Goal: Transaction & Acquisition: Obtain resource

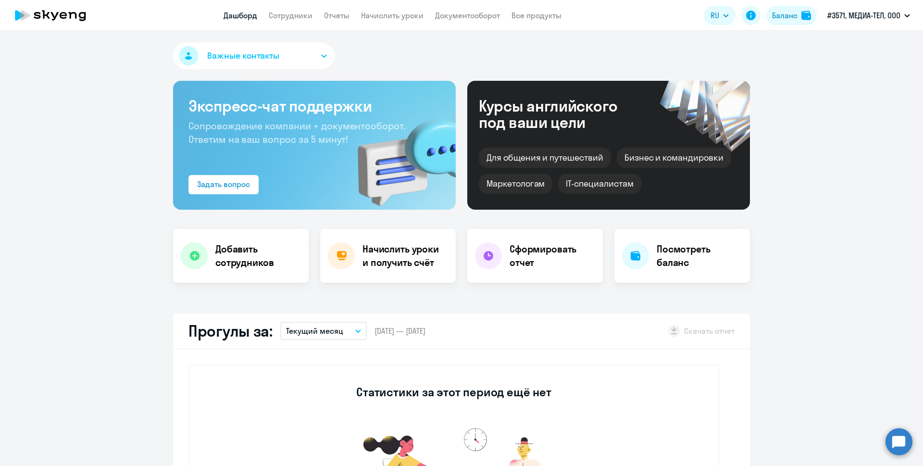
select select "30"
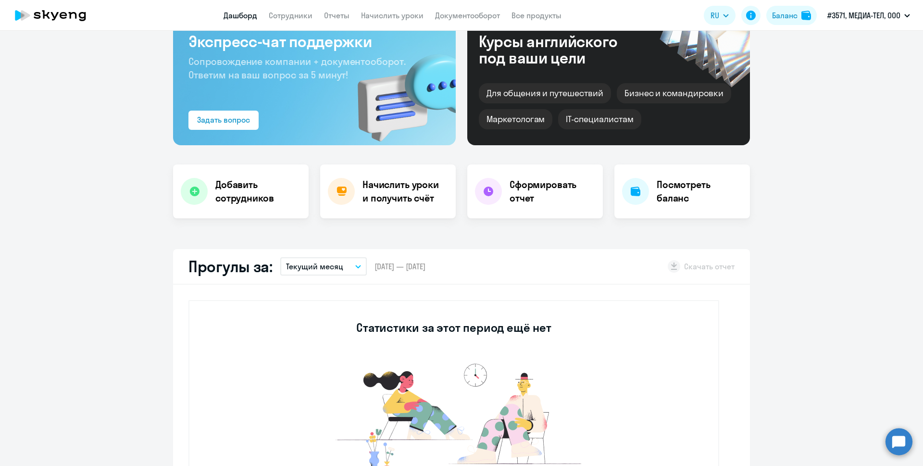
scroll to position [96, 0]
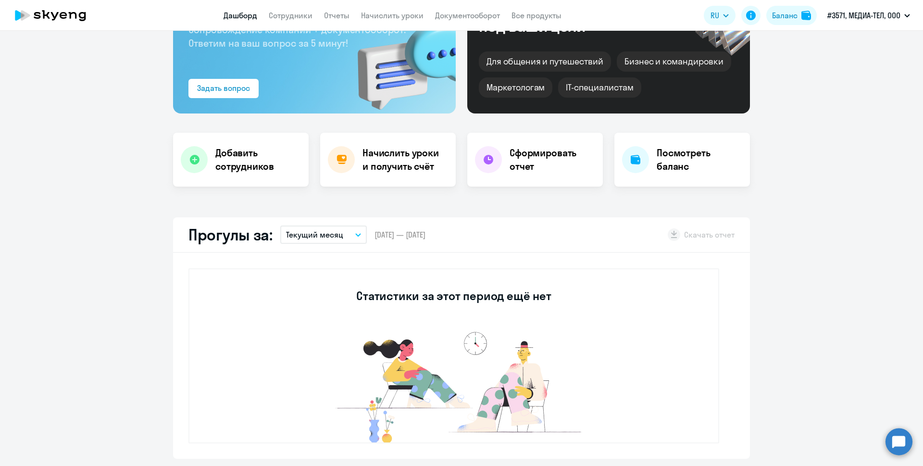
click at [356, 233] on icon "button" at bounding box center [358, 234] width 6 height 3
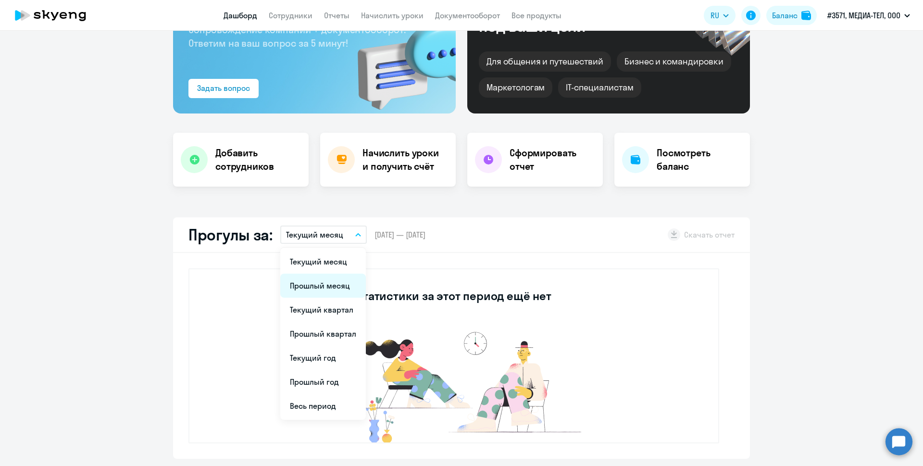
click at [324, 292] on li "Прошлый месяц" at bounding box center [323, 286] width 86 height 24
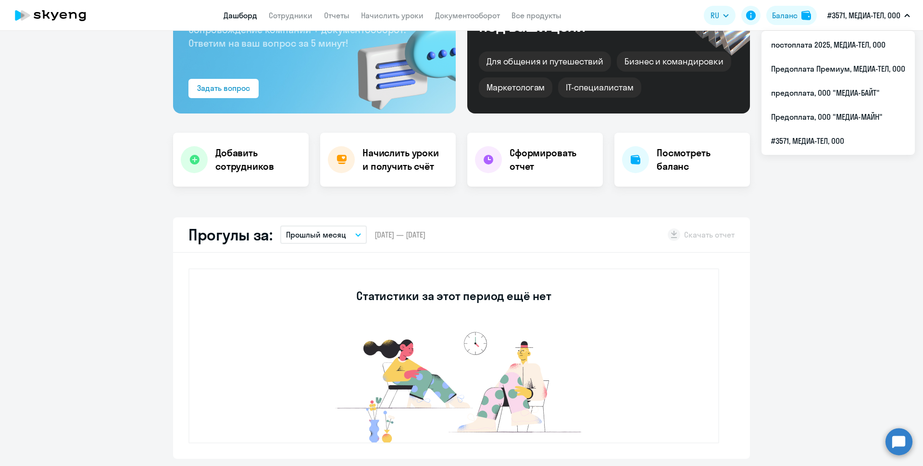
click at [838, 15] on p "#3571, МЕДИА-ТЕЛ, ООО" at bounding box center [863, 16] width 73 height 12
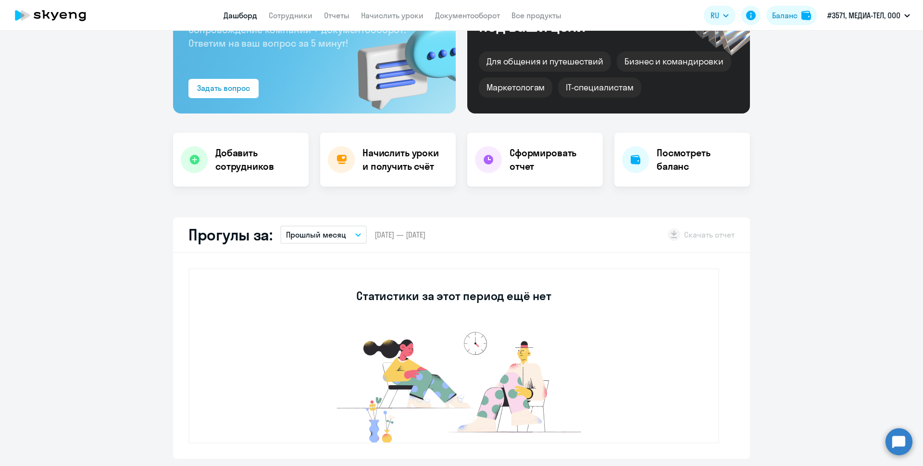
click at [838, 15] on p "#3571, МЕДИА-ТЕЛ, ООО" at bounding box center [863, 16] width 73 height 12
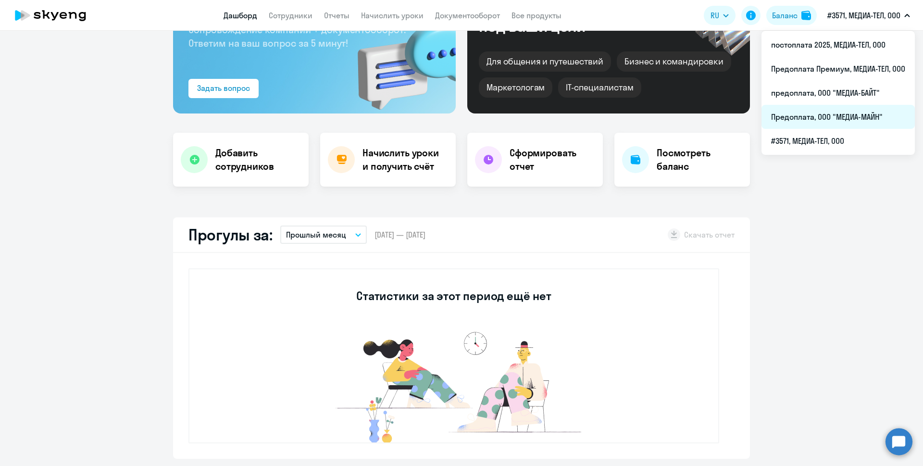
click at [825, 115] on li "Предоплата, ООО "МЕДИА-МАЙН"" at bounding box center [837, 117] width 153 height 24
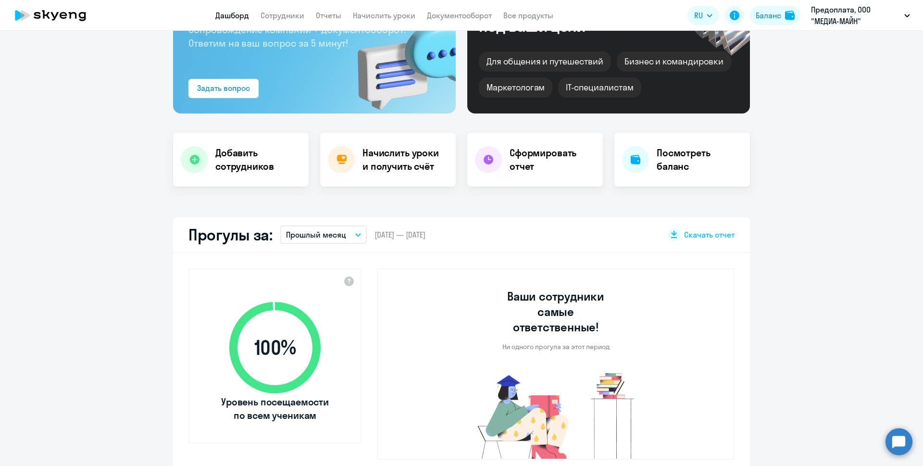
select select "30"
click at [355, 233] on icon "button" at bounding box center [358, 234] width 6 height 3
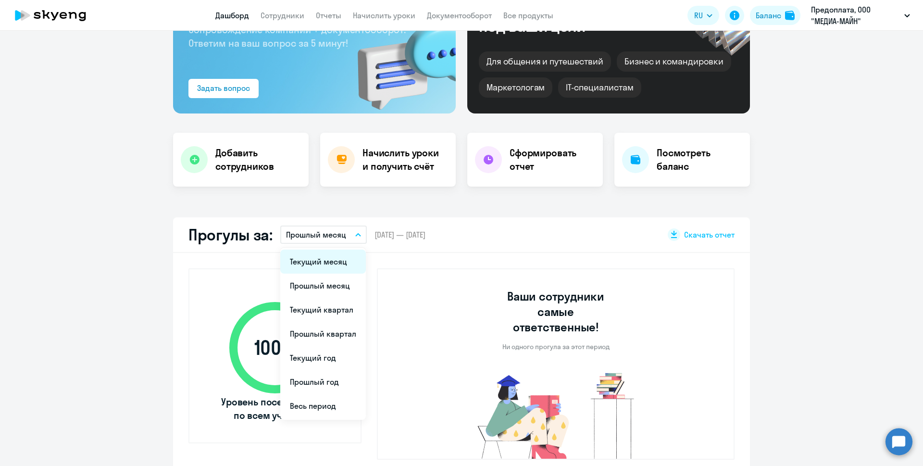
click at [338, 266] on li "Текущий месяц" at bounding box center [323, 261] width 86 height 24
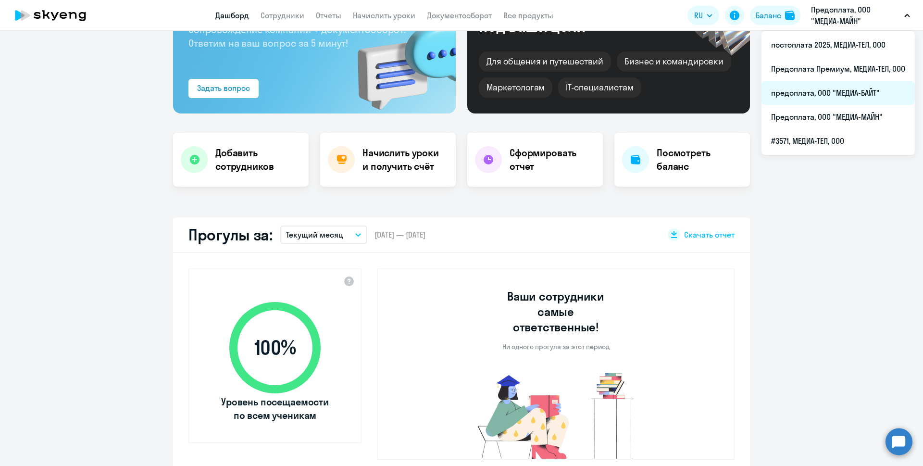
click at [868, 91] on li "предоплата, ООО "МЕДИА-БАЙТ"" at bounding box center [837, 93] width 153 height 24
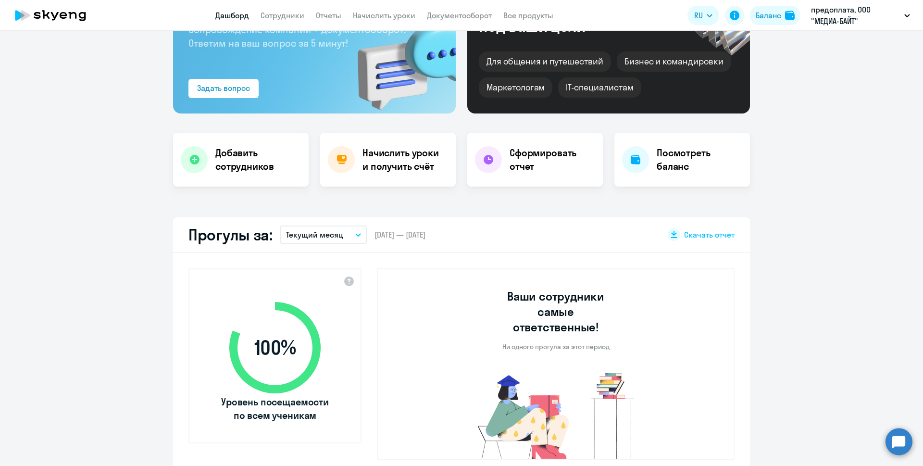
select select "30"
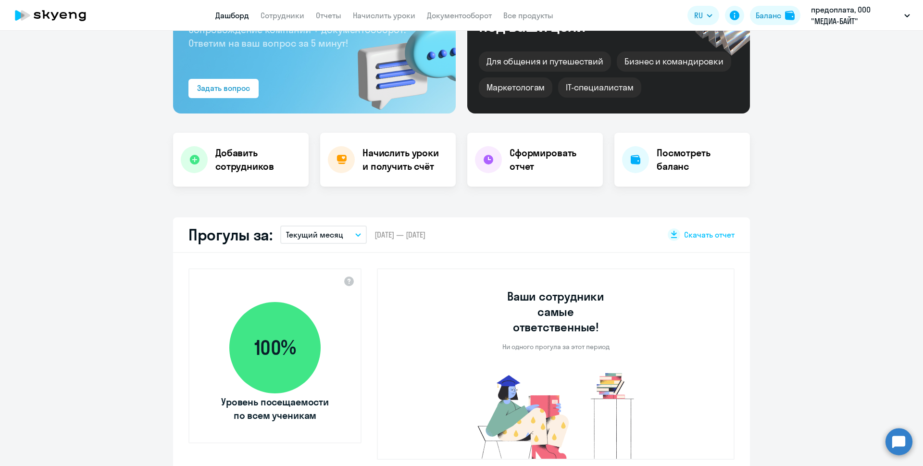
click at [355, 236] on icon "button" at bounding box center [358, 234] width 6 height 3
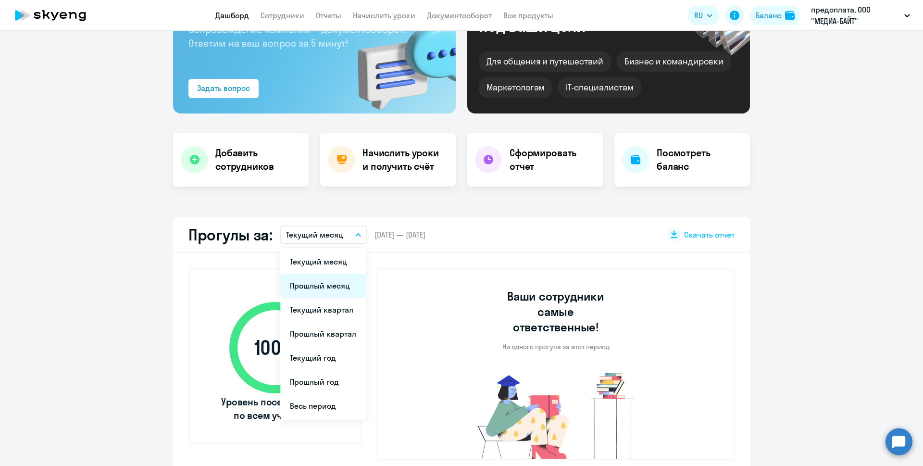
click at [334, 283] on li "Прошлый месяц" at bounding box center [323, 286] width 86 height 24
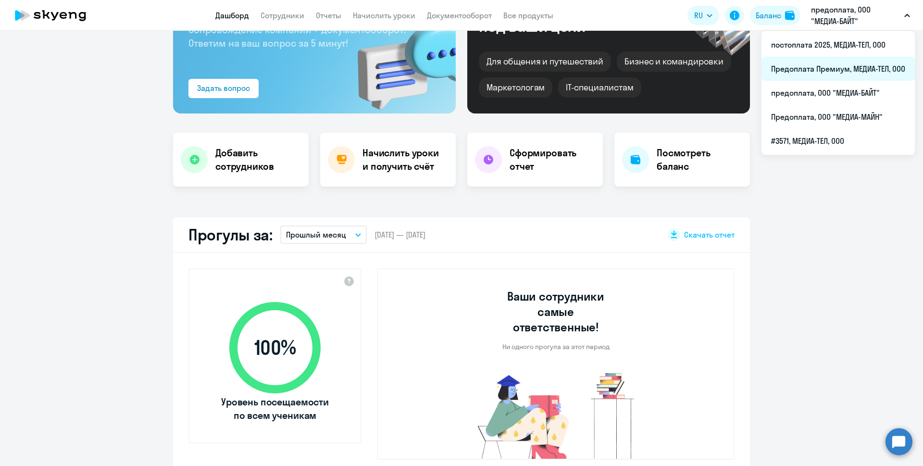
click at [855, 66] on li "Предоплата Премиум, МЕДИА-ТЕЛ, ООО" at bounding box center [837, 69] width 153 height 24
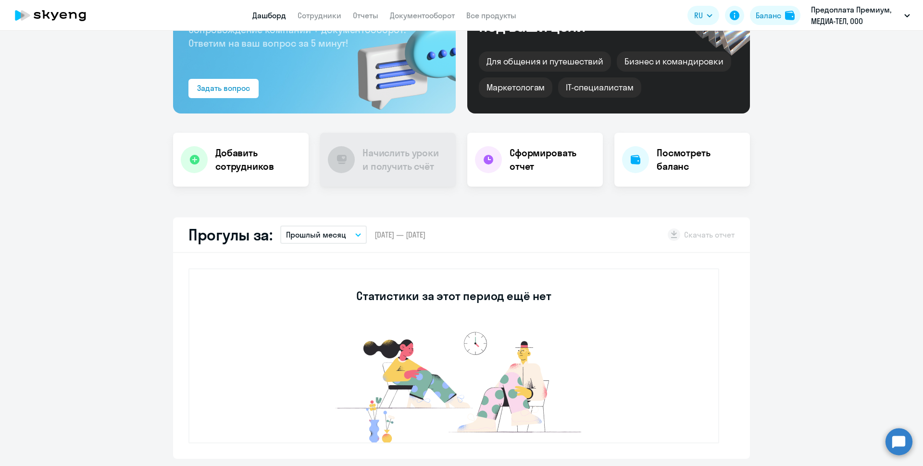
click at [355, 235] on icon "button" at bounding box center [358, 234] width 6 height 3
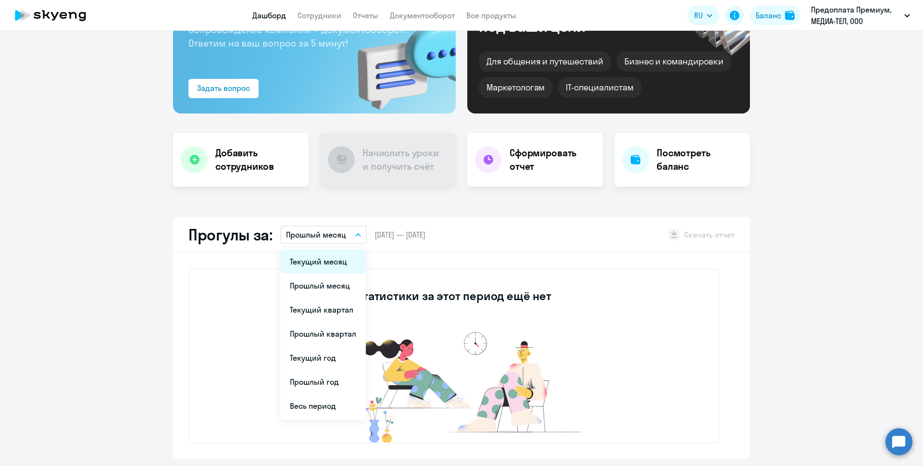
click at [337, 261] on li "Текущий месяц" at bounding box center [323, 261] width 86 height 24
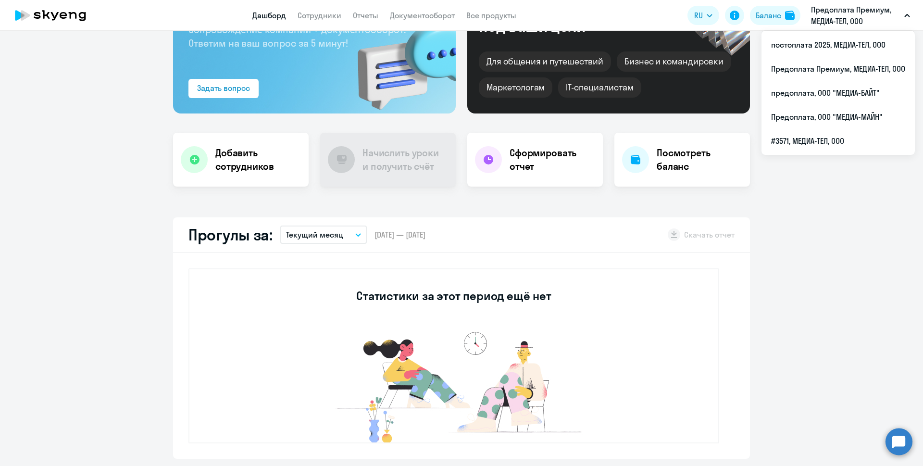
click at [850, 18] on p "Предоплата Премиум, МЕДИА-ТЕЛ, ООО" at bounding box center [855, 15] width 89 height 23
click at [854, 17] on p "Предоплата Премиум, МЕДИА-ТЕЛ, ООО" at bounding box center [855, 15] width 89 height 23
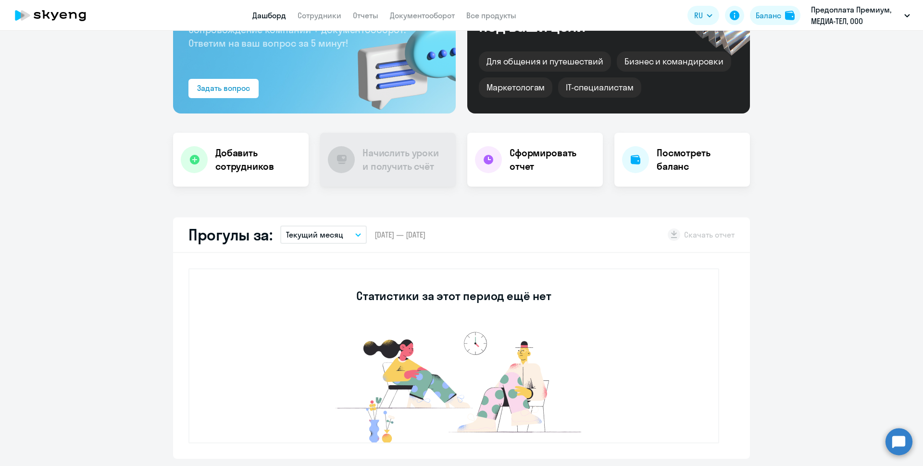
click at [854, 17] on p "Предоплата Премиум, МЕДИА-ТЕЛ, ООО" at bounding box center [855, 15] width 89 height 23
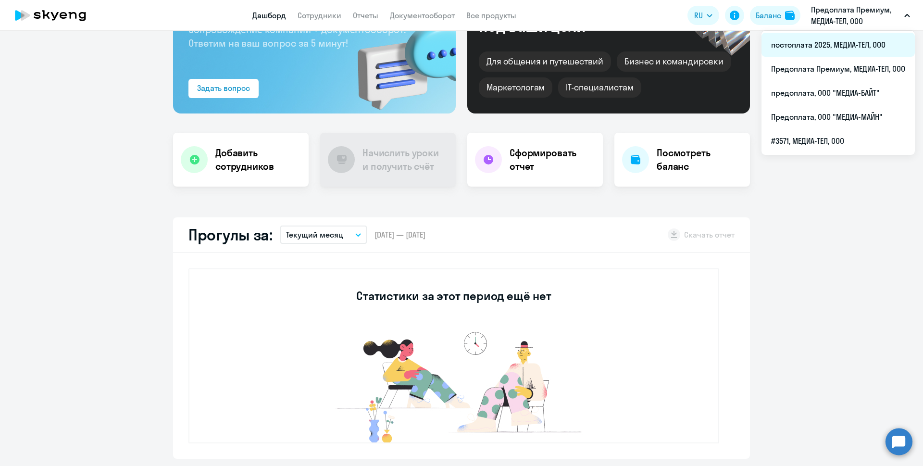
click at [842, 42] on li "постоплата 2025, МЕДИА-ТЕЛ, ООО" at bounding box center [837, 45] width 153 height 24
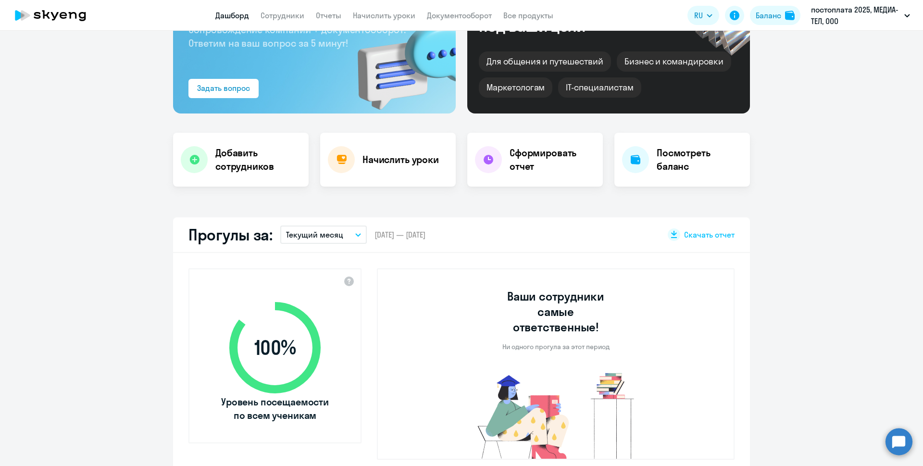
select select "30"
click at [345, 239] on button "Текущий месяц" at bounding box center [323, 234] width 87 height 18
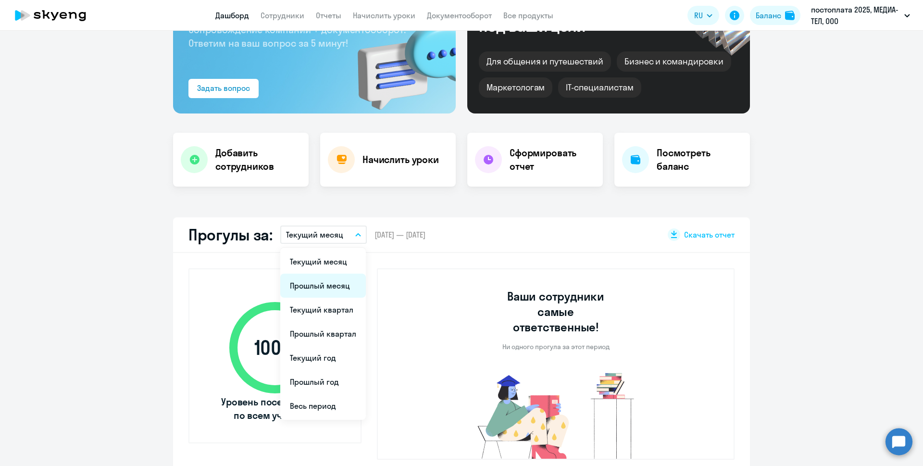
click at [332, 287] on li "Прошлый месяц" at bounding box center [323, 286] width 86 height 24
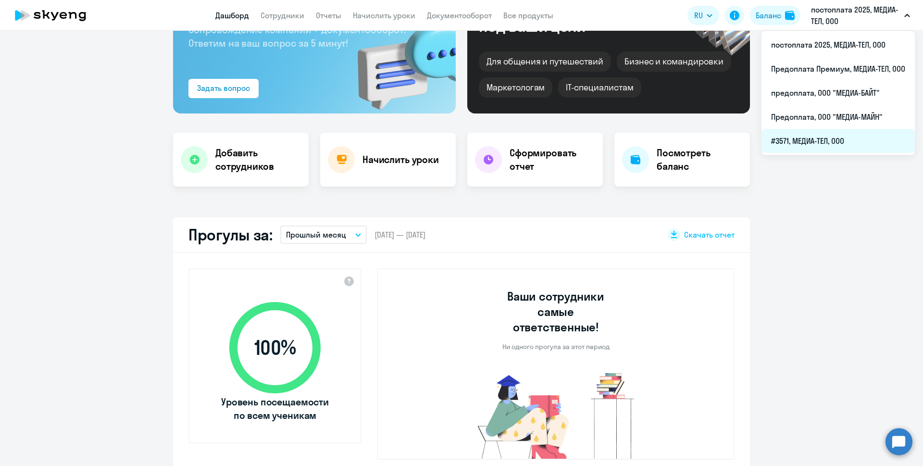
click at [867, 144] on li "#3571, МЕДИА-ТЕЛ, ООО" at bounding box center [837, 141] width 153 height 24
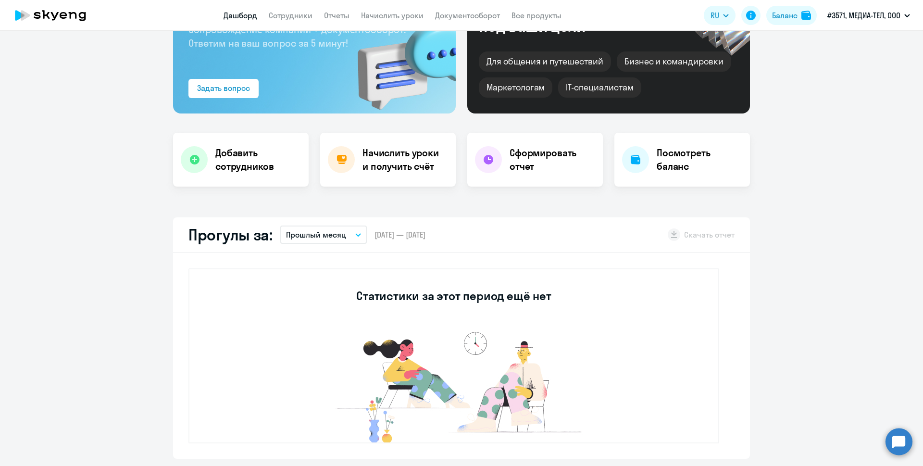
select select "30"
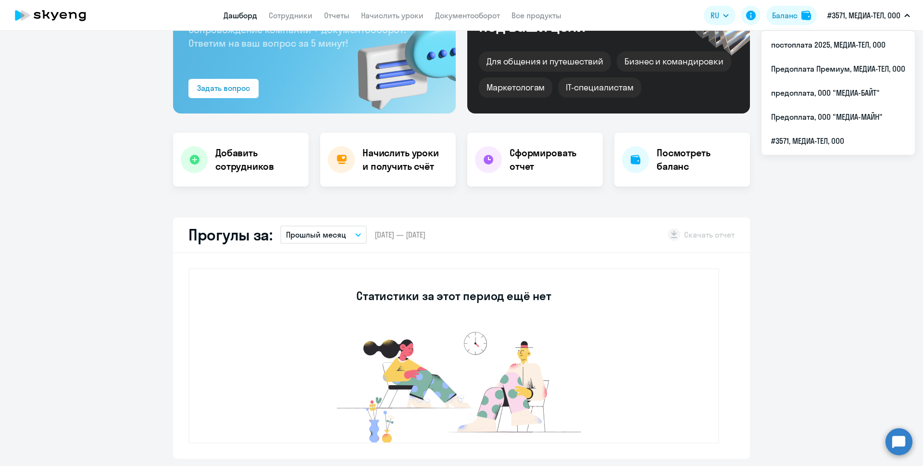
click at [859, 21] on button "#3571, МЕДИА-ТЕЛ, ООО" at bounding box center [869, 15] width 92 height 23
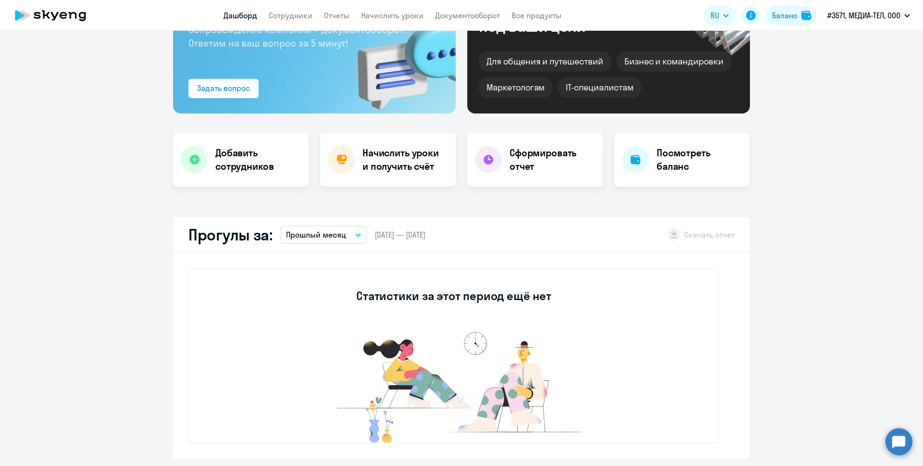
click at [859, 17] on p "#3571, МЕДИА-ТЕЛ, ООО" at bounding box center [863, 16] width 73 height 12
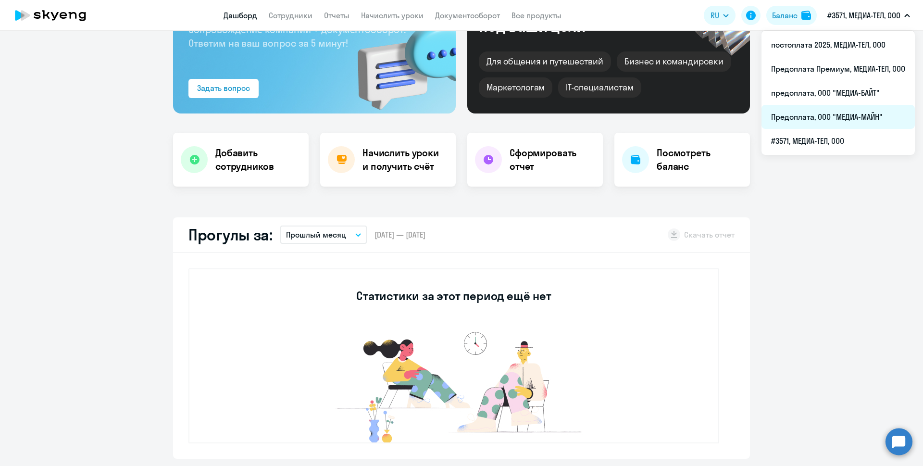
click at [805, 119] on li "Предоплата, ООО "МЕДИА-МАЙН"" at bounding box center [837, 117] width 153 height 24
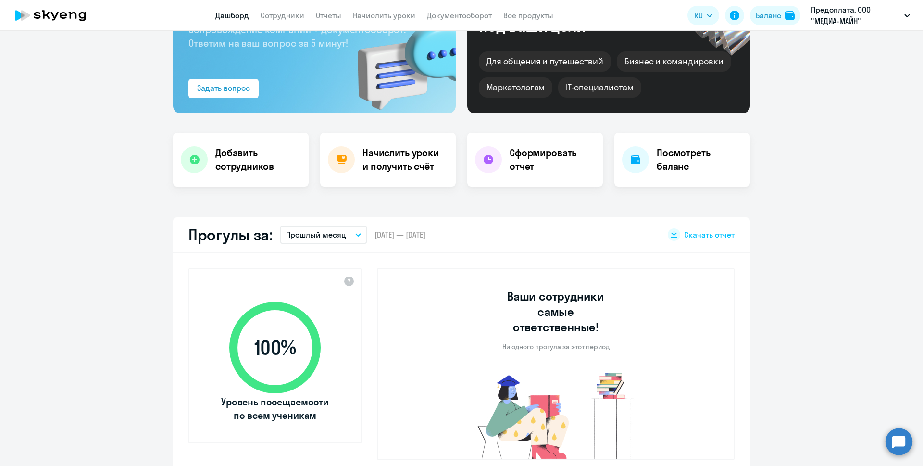
select select "30"
click at [798, 309] on app-truancy-attendance-dashboard "Прогулы за: Прошлый месяц Текущий месяц Прошлый месяц Текущий квартал [GEOGRAPH…" at bounding box center [461, 346] width 923 height 258
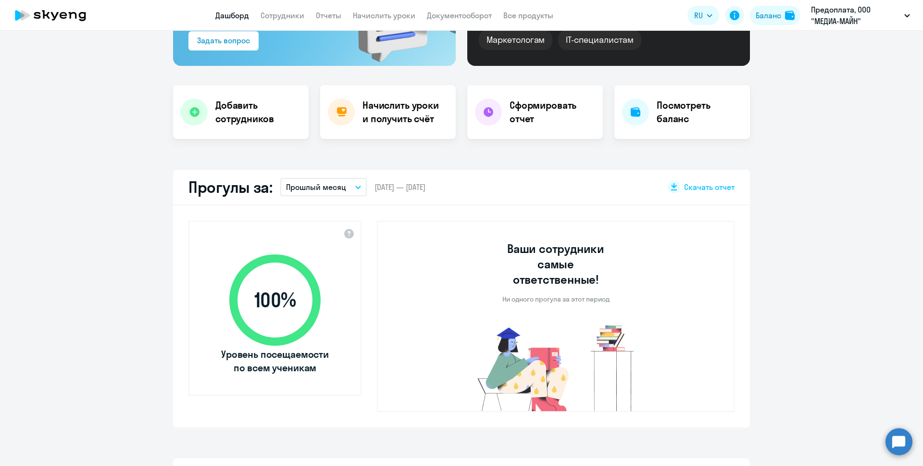
scroll to position [144, 0]
click at [334, 187] on p "Прошлый месяц" at bounding box center [316, 187] width 60 height 12
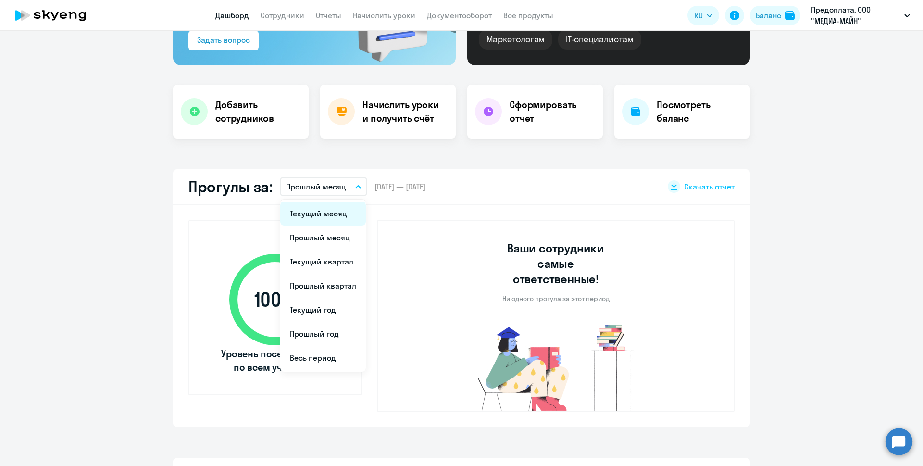
click at [329, 214] on li "Текущий месяц" at bounding box center [323, 213] width 86 height 24
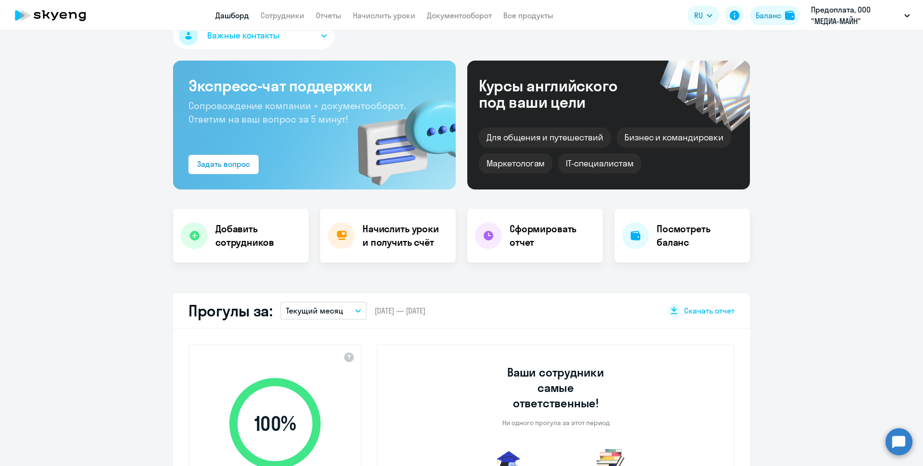
scroll to position [0, 0]
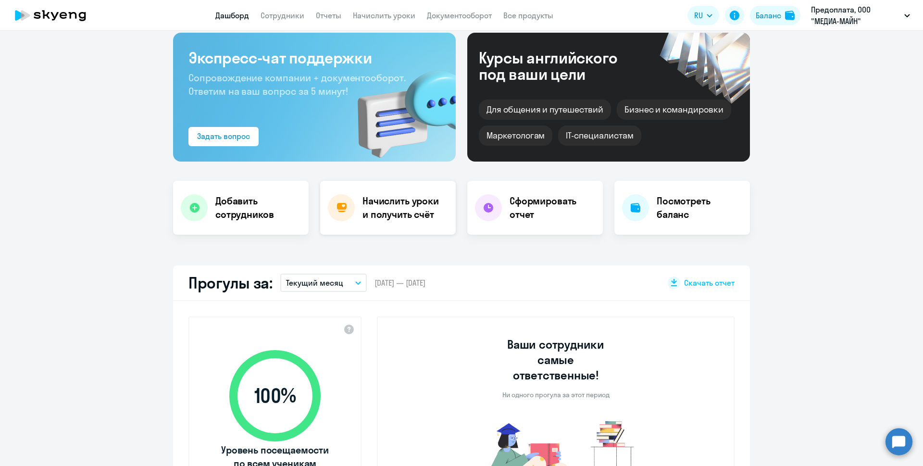
click at [405, 219] on h4 "Начислить уроки и получить счёт" at bounding box center [404, 207] width 84 height 27
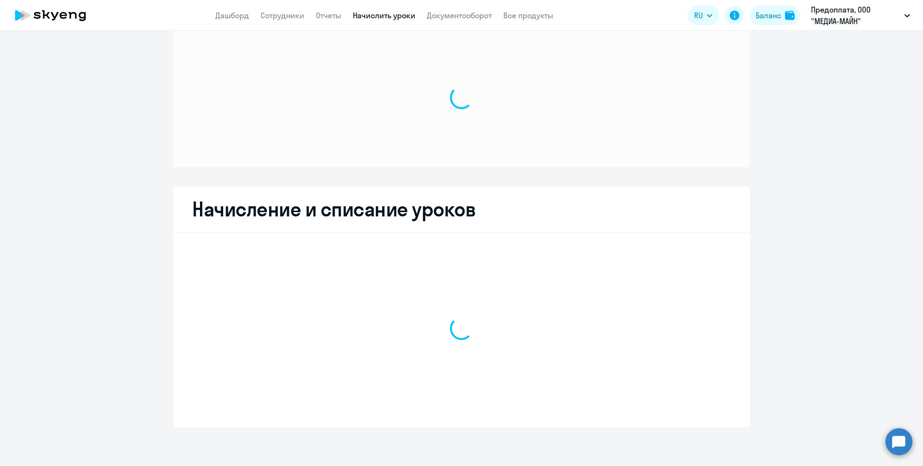
scroll to position [17, 0]
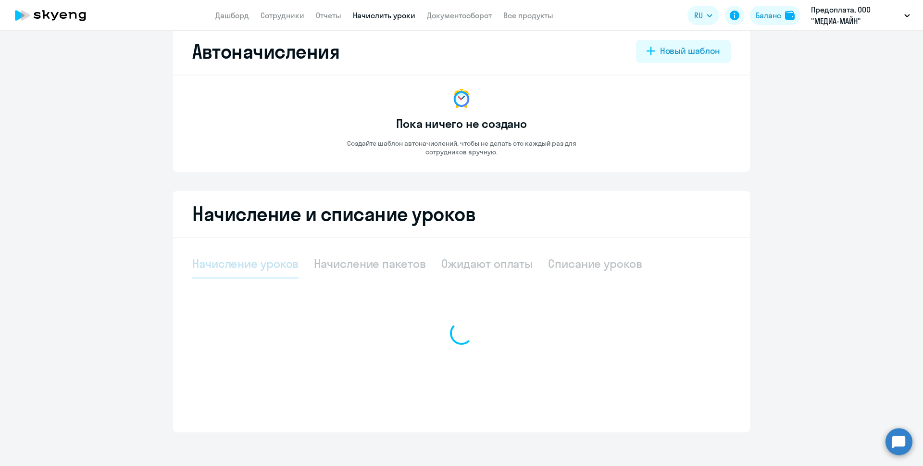
select select "10"
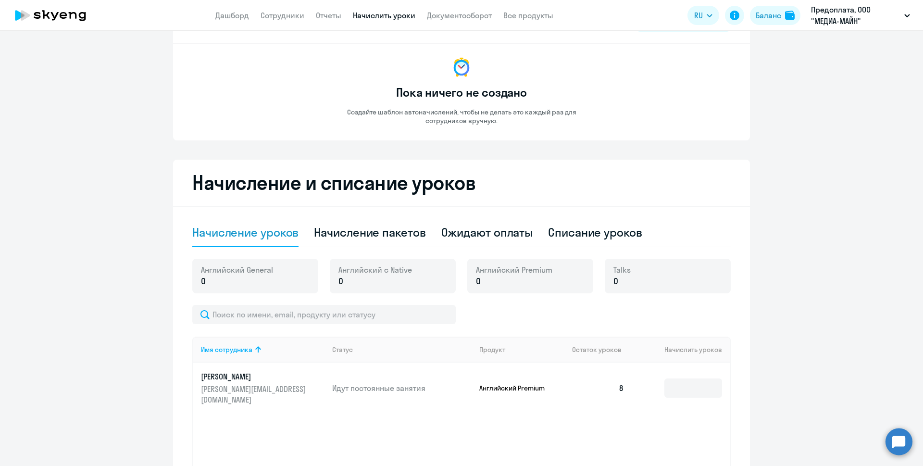
scroll to position [65, 0]
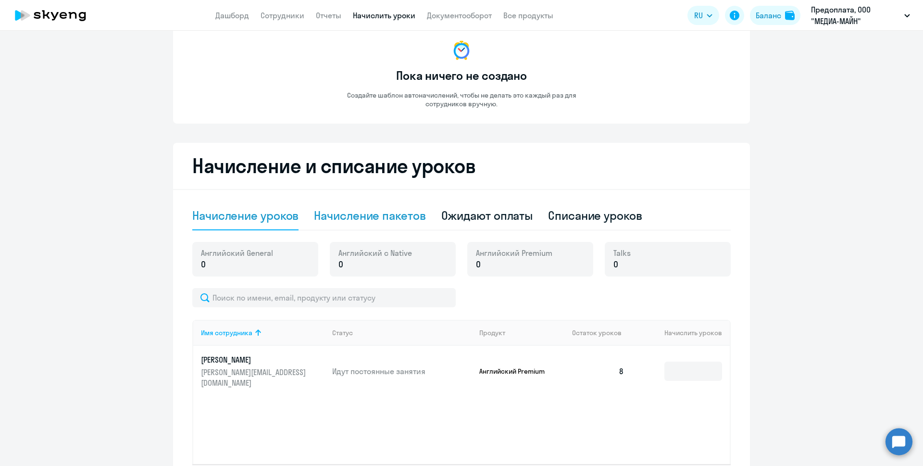
click at [412, 220] on div "Начисление пакетов" at bounding box center [370, 215] width 112 height 15
select select "10"
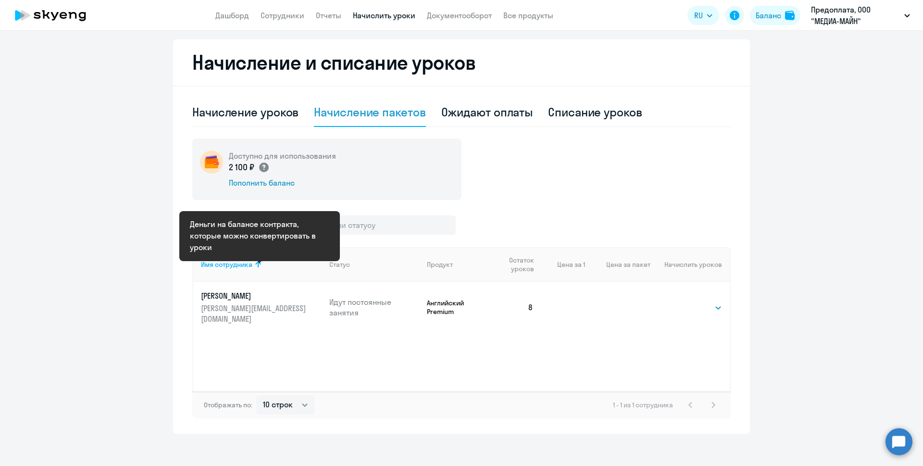
scroll to position [175, 0]
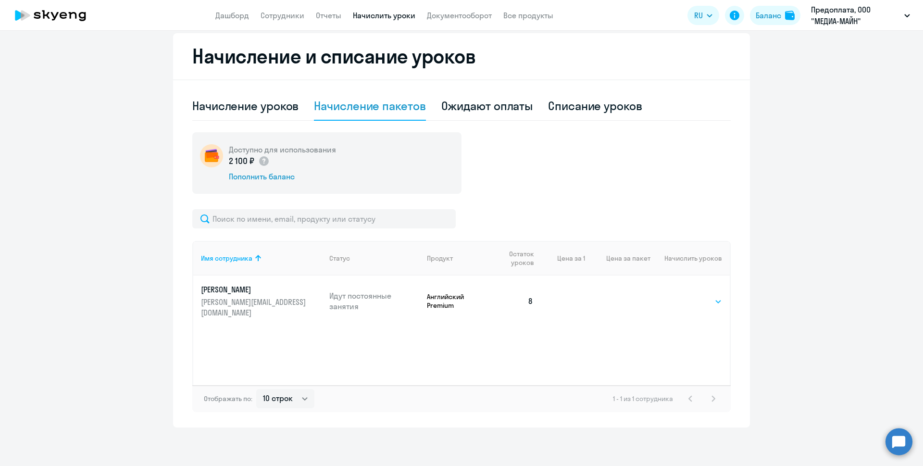
click at [709, 299] on select "Выбрать 4 8 16 32 64 96 128" at bounding box center [702, 302] width 39 height 12
click at [574, 297] on td at bounding box center [563, 300] width 44 height 51
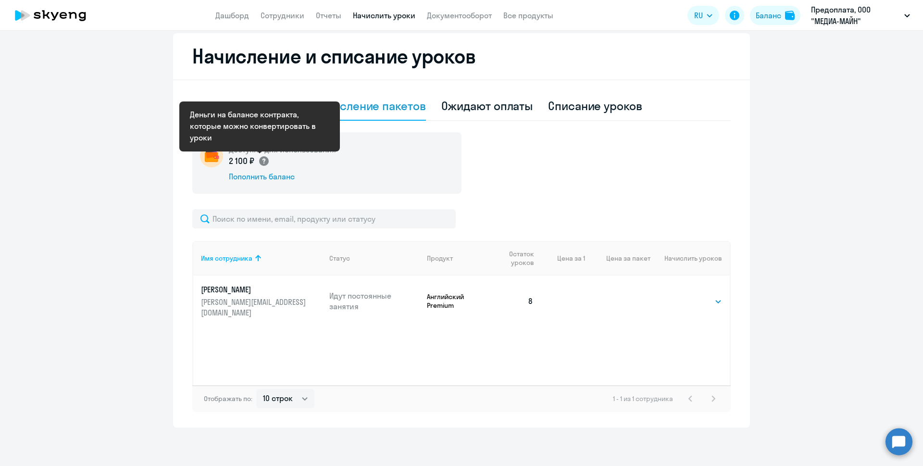
click at [259, 161] on circle at bounding box center [264, 161] width 10 height 10
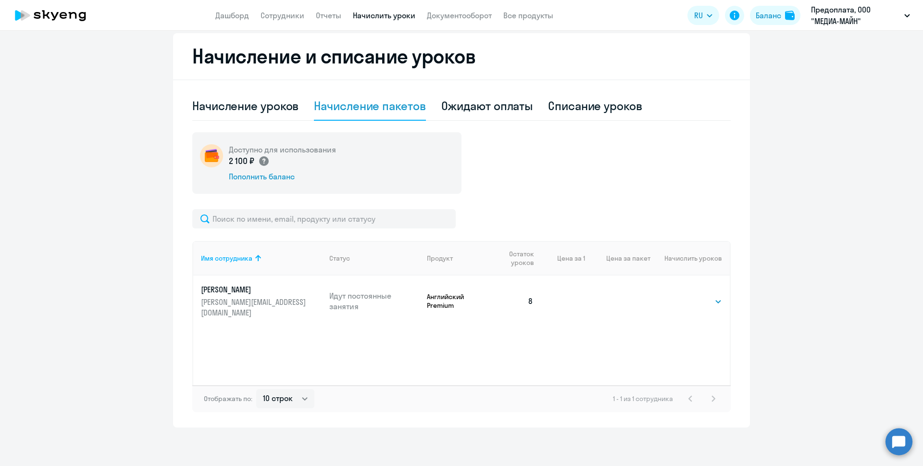
click at [259, 161] on circle at bounding box center [264, 161] width 10 height 10
click at [249, 176] on div "Пополнить баланс" at bounding box center [282, 176] width 107 height 11
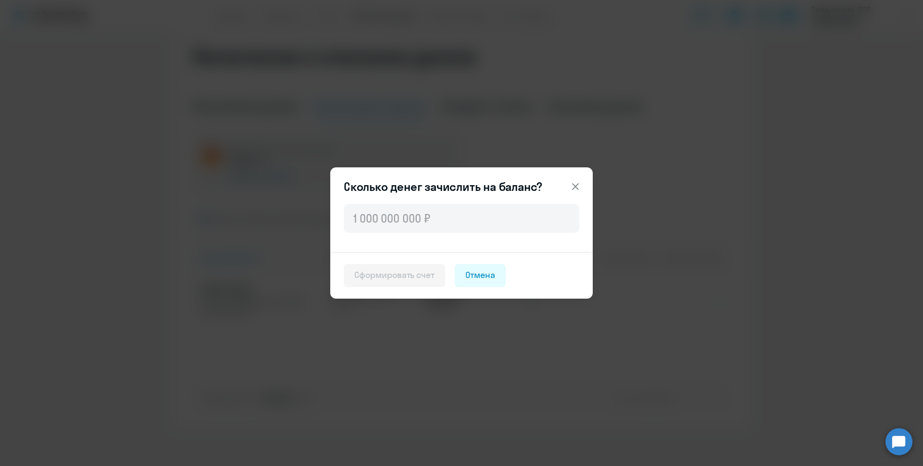
click at [573, 187] on icon at bounding box center [576, 187] width 12 height 12
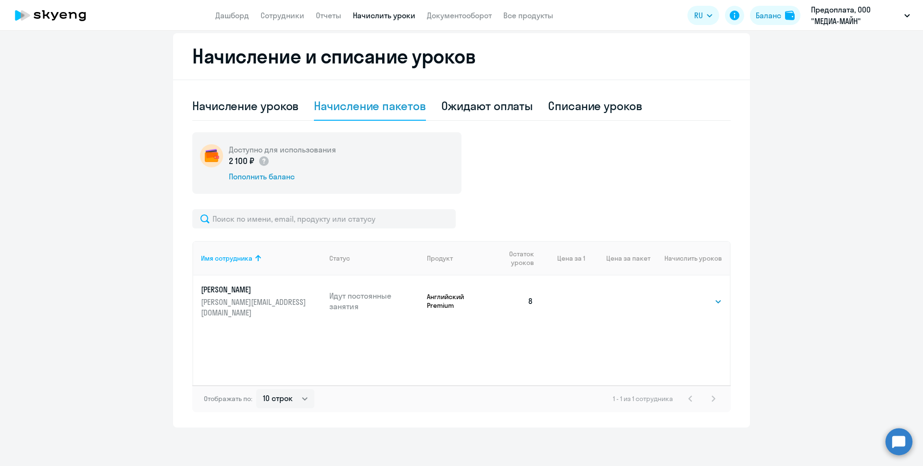
click at [576, 256] on th "Цена за 1" at bounding box center [563, 258] width 44 height 35
click at [250, 175] on div "Пополнить баланс" at bounding box center [282, 176] width 107 height 11
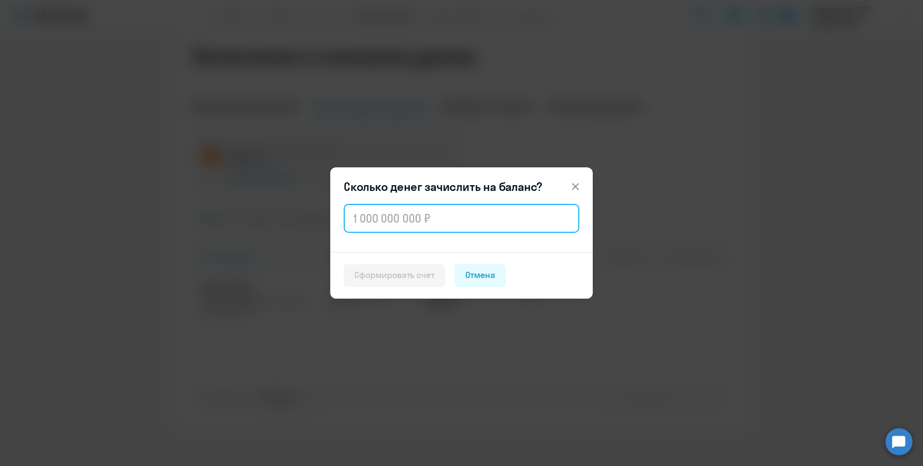
click at [375, 219] on input "text" at bounding box center [462, 218] width 236 height 29
type input "2 072"
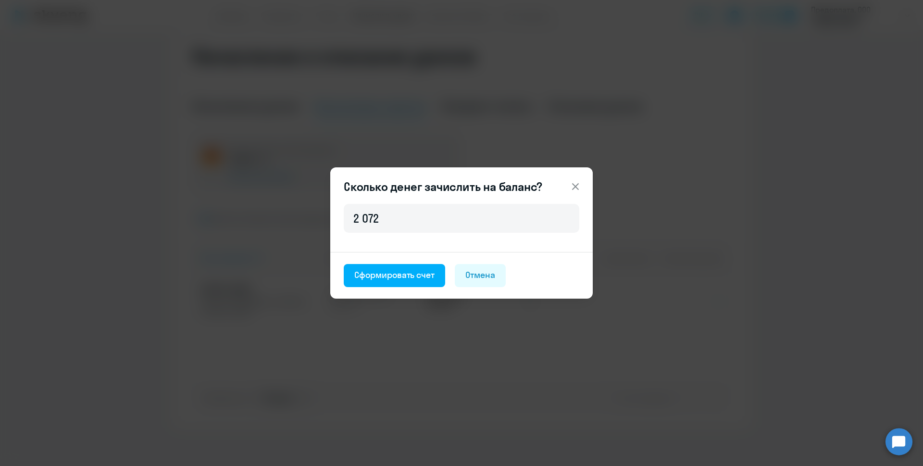
click at [572, 189] on icon at bounding box center [576, 187] width 12 height 12
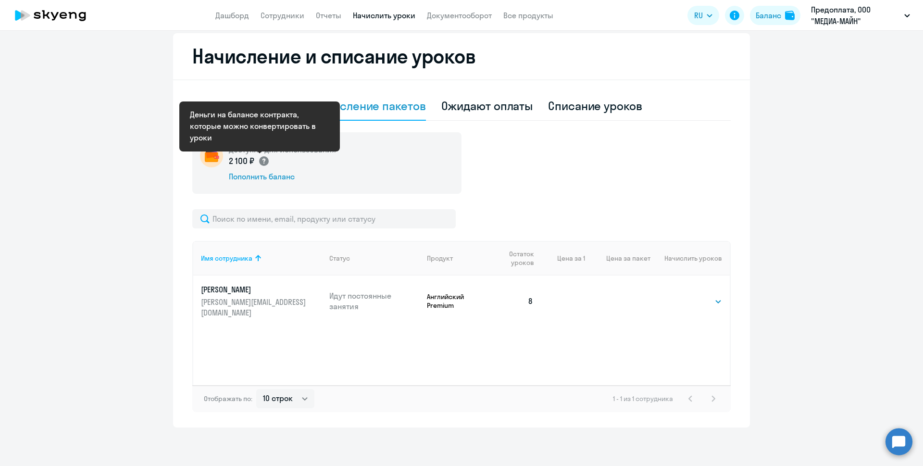
click at [259, 163] on circle at bounding box center [264, 161] width 10 height 10
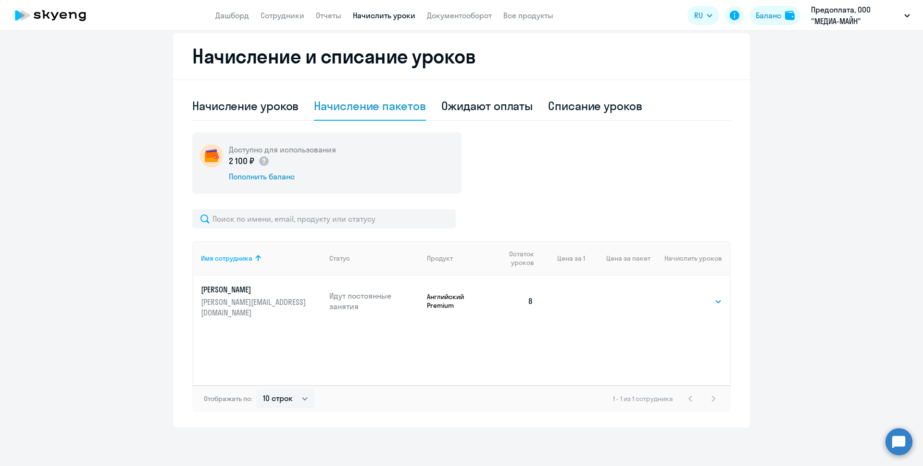
click at [200, 161] on img at bounding box center [211, 155] width 23 height 23
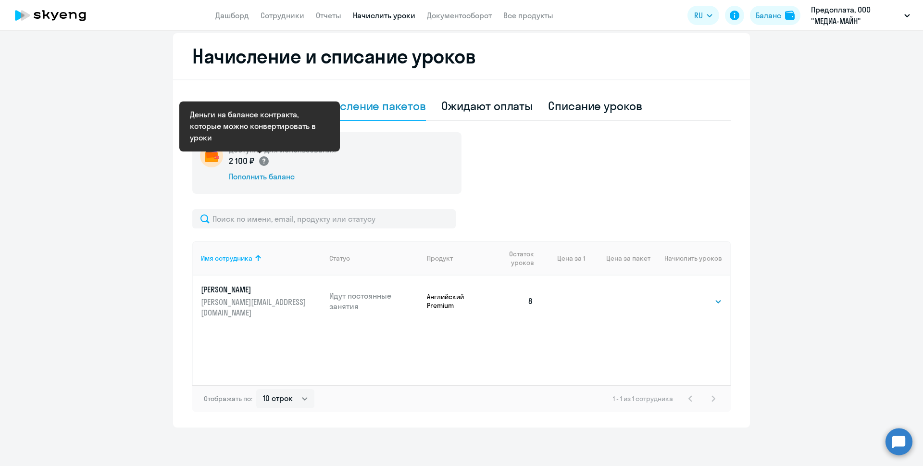
click at [262, 163] on circle at bounding box center [264, 161] width 10 height 10
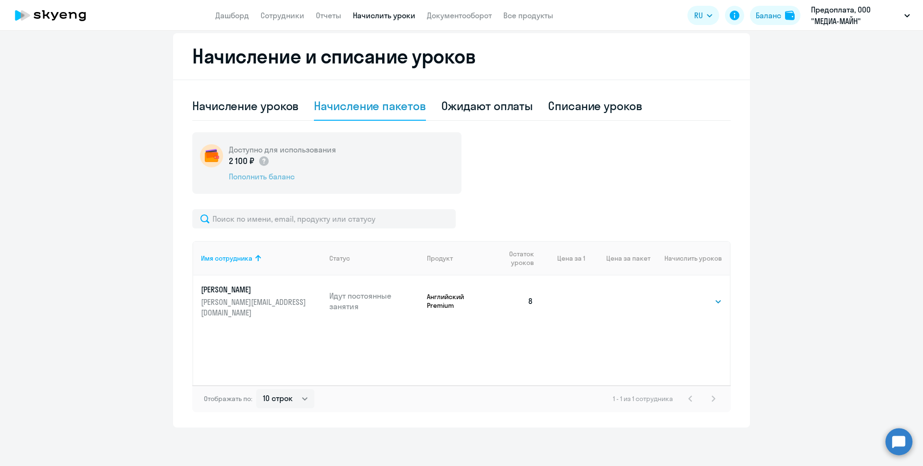
click at [262, 175] on div "Пополнить баланс" at bounding box center [282, 176] width 107 height 11
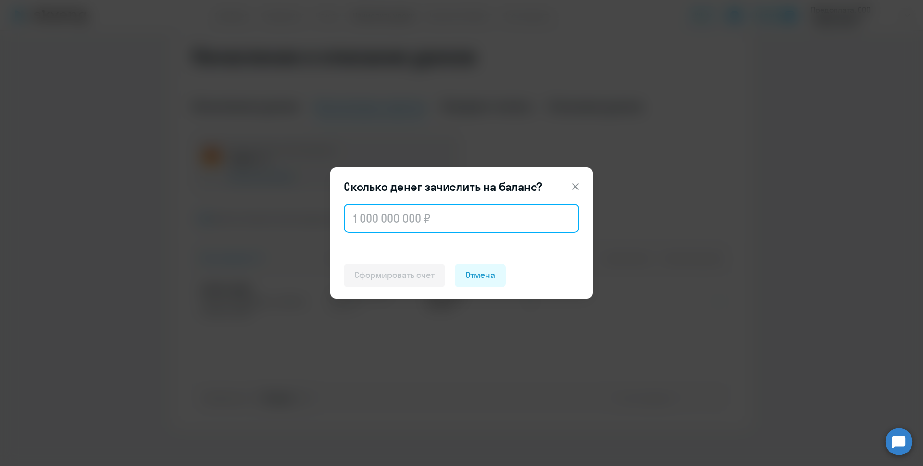
click at [416, 224] on input "text" at bounding box center [462, 218] width 236 height 29
type input "2 044"
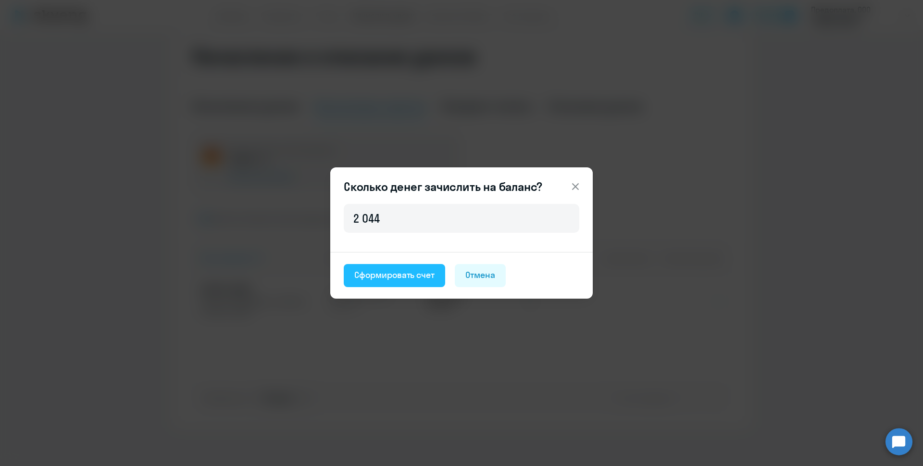
click at [419, 276] on div "Сформировать счет" at bounding box center [394, 275] width 80 height 12
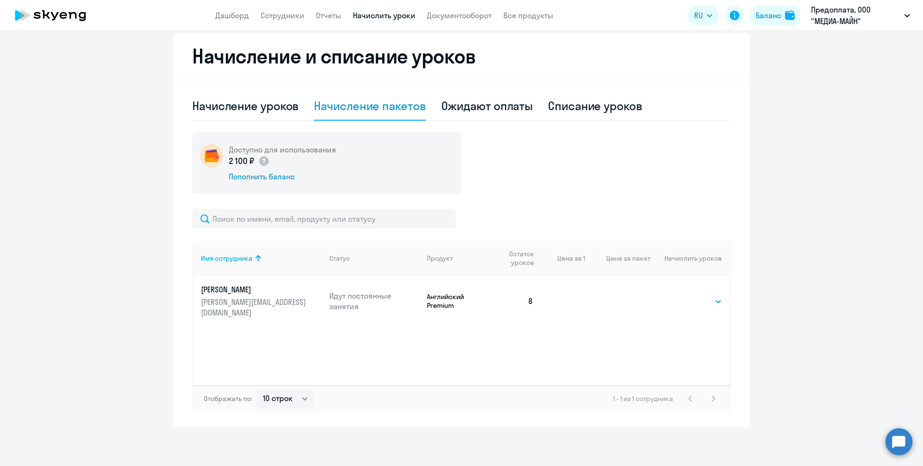
click at [239, 161] on p "2 100 ₽" at bounding box center [249, 161] width 41 height 12
click at [475, 104] on div "Ожидают оплаты" at bounding box center [487, 105] width 92 height 15
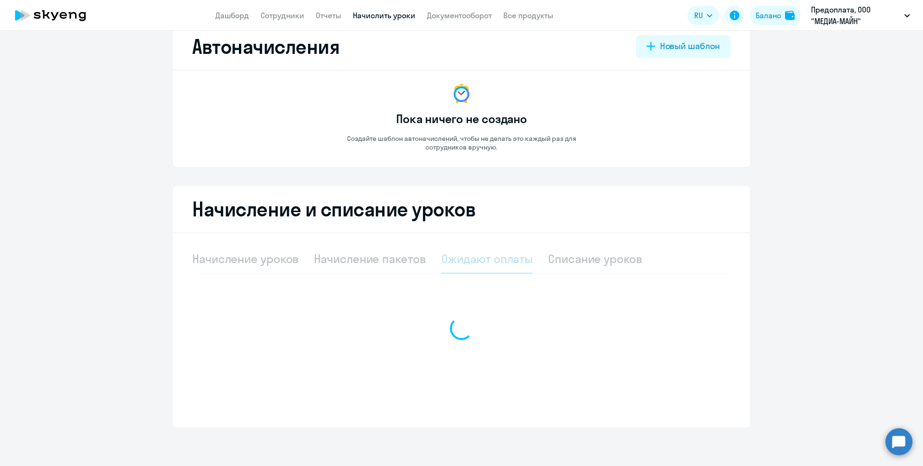
scroll to position [22, 0]
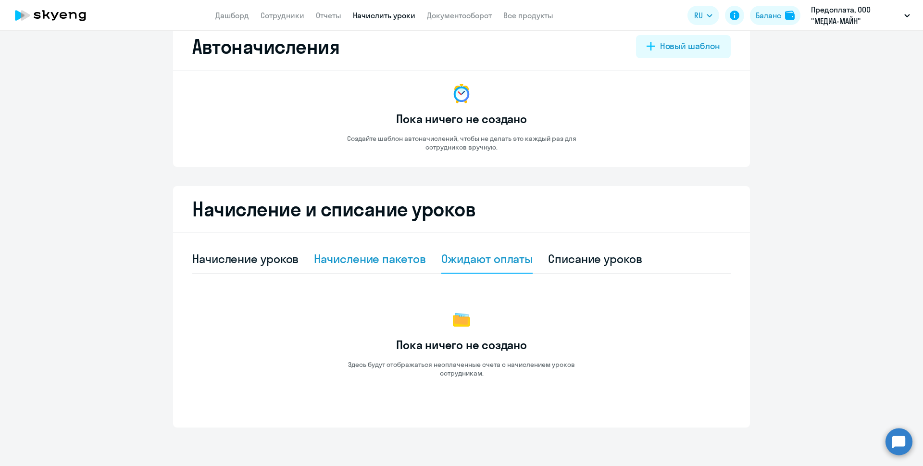
click at [388, 261] on div "Начисление пакетов" at bounding box center [370, 258] width 112 height 15
select select "10"
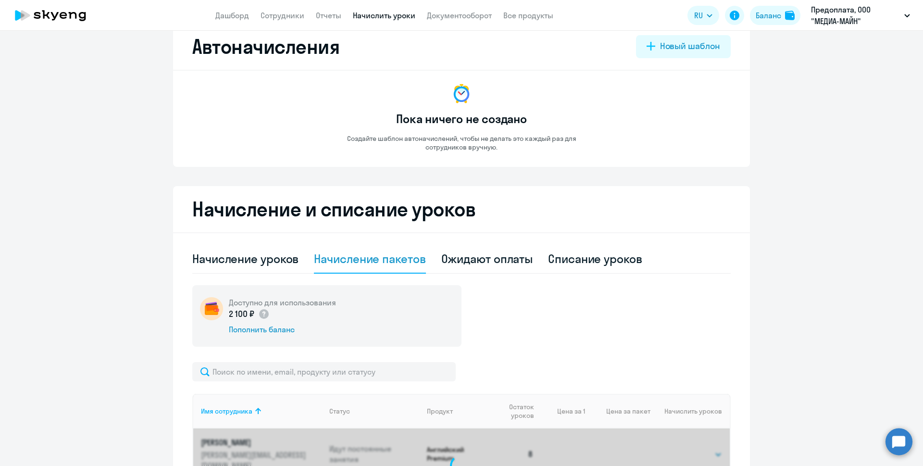
scroll to position [175, 0]
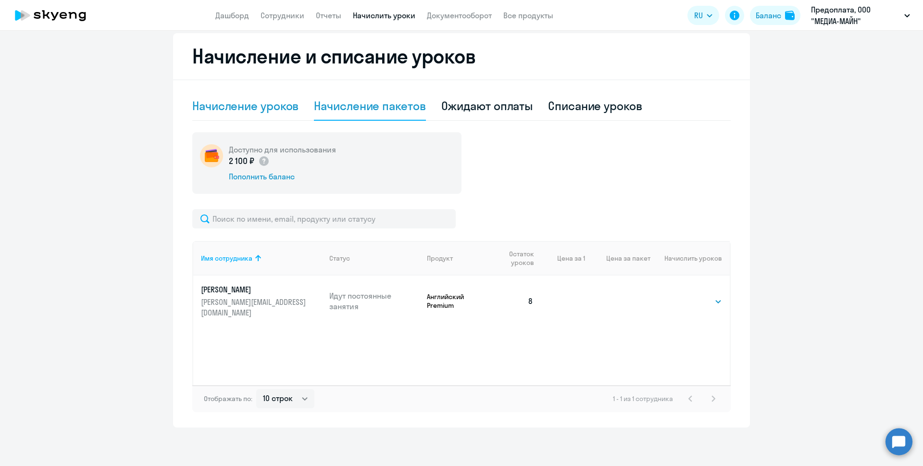
click at [217, 106] on div "Начисление уроков" at bounding box center [245, 105] width 106 height 15
select select "10"
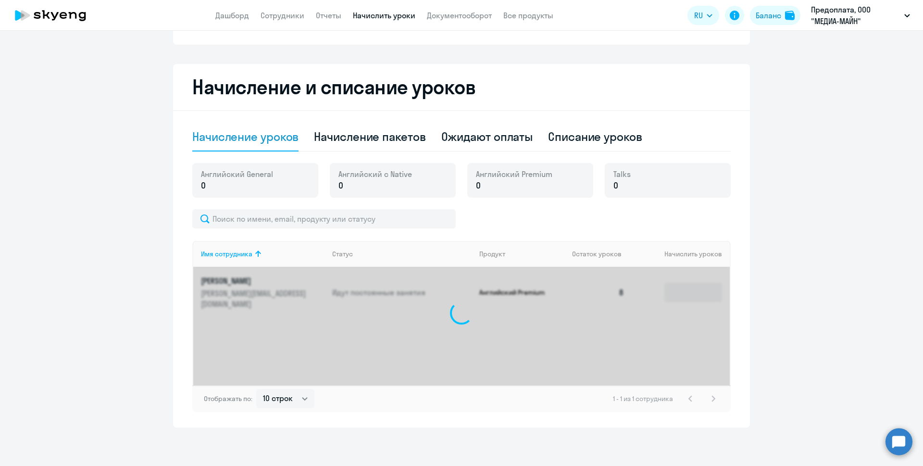
scroll to position [144, 0]
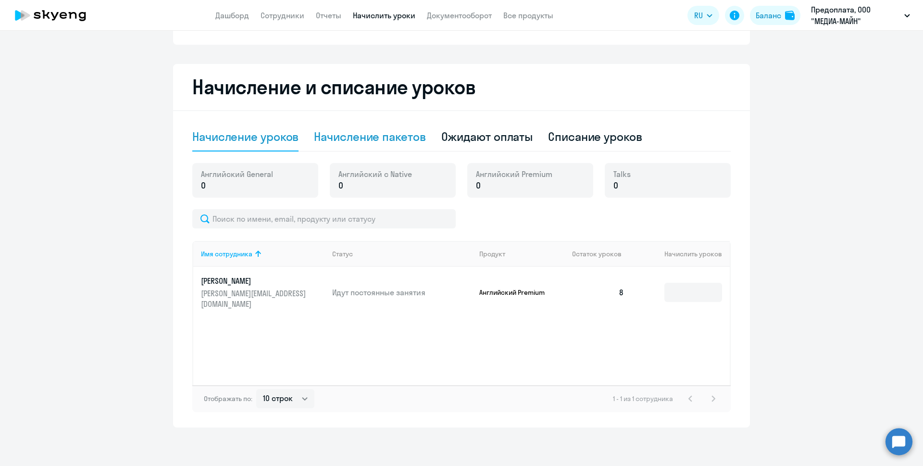
click at [378, 135] on div "Начисление пакетов" at bounding box center [370, 136] width 112 height 15
select select "10"
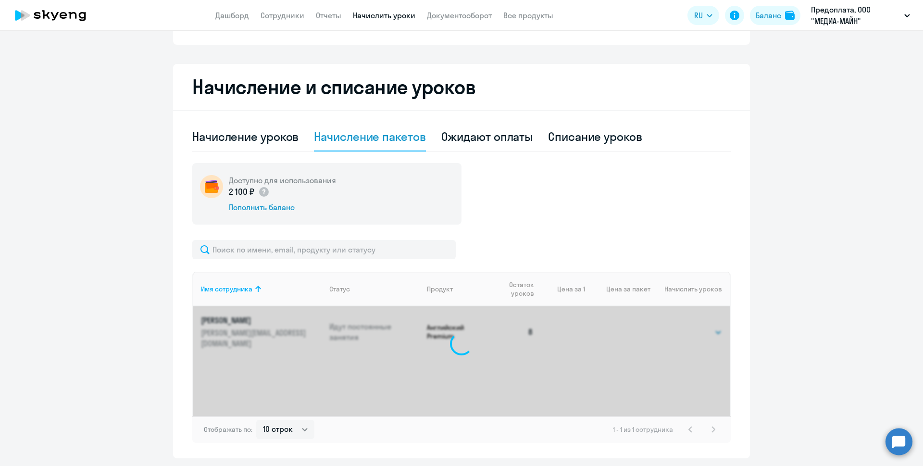
scroll to position [175, 0]
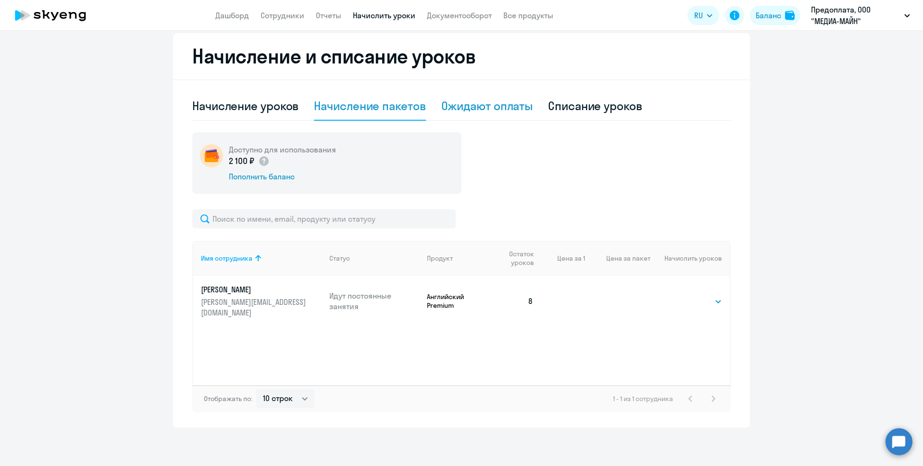
click at [492, 99] on div "Ожидают оплаты" at bounding box center [487, 105] width 92 height 15
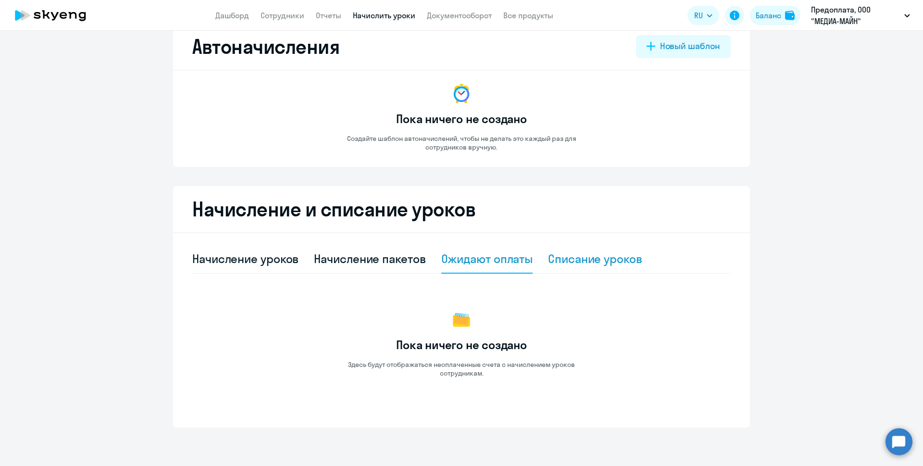
click at [579, 262] on div "Списание уроков" at bounding box center [595, 258] width 94 height 15
select select "10"
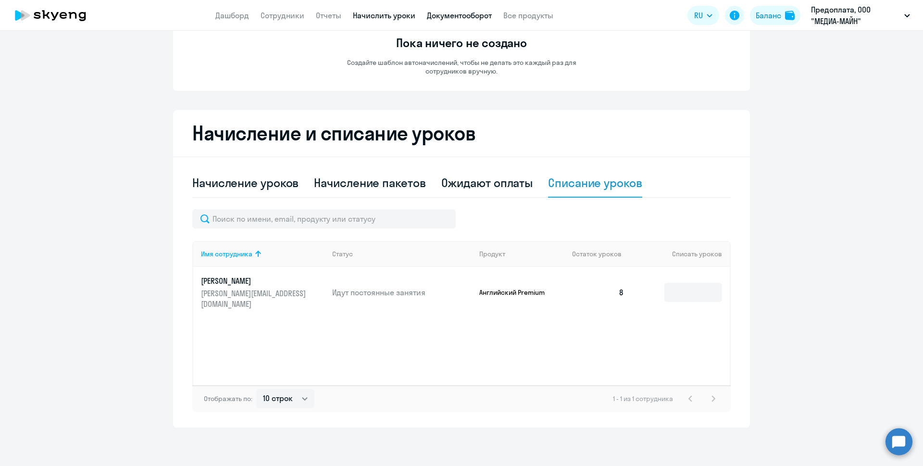
click at [458, 17] on link "Документооборот" at bounding box center [459, 16] width 65 height 10
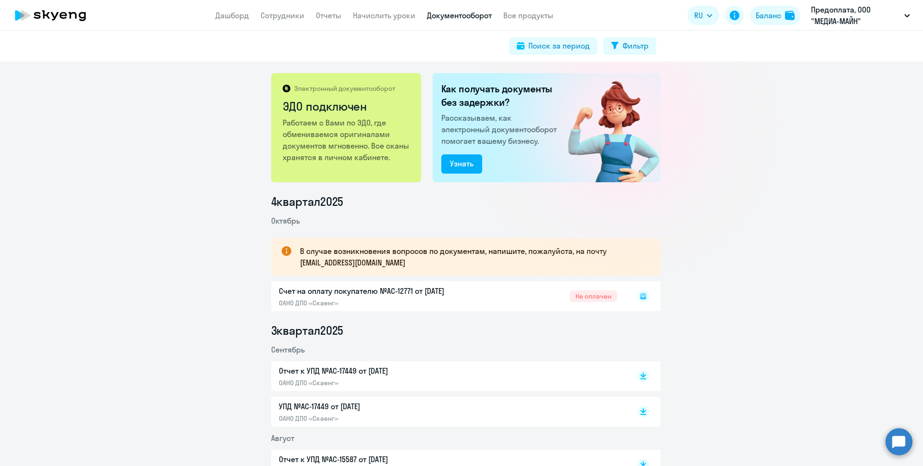
click at [402, 293] on div "Счет на оплату покупателю №AC-12771 от [DATE] ОАНО ДПО «Скаенг» Не оплачен" at bounding box center [465, 296] width 389 height 30
click at [640, 298] on icon at bounding box center [643, 296] width 6 height 6
click at [331, 304] on div "Счет на оплату покупателю №AC-12771 от [DATE] ОАНО ДПО «Скаенг» Не оплачен" at bounding box center [465, 296] width 389 height 30
click at [764, 99] on div "Электронный документооборот ЭДО подключен Работаем с Вами по ЭДО, где обменивае…" at bounding box center [461, 264] width 923 height 404
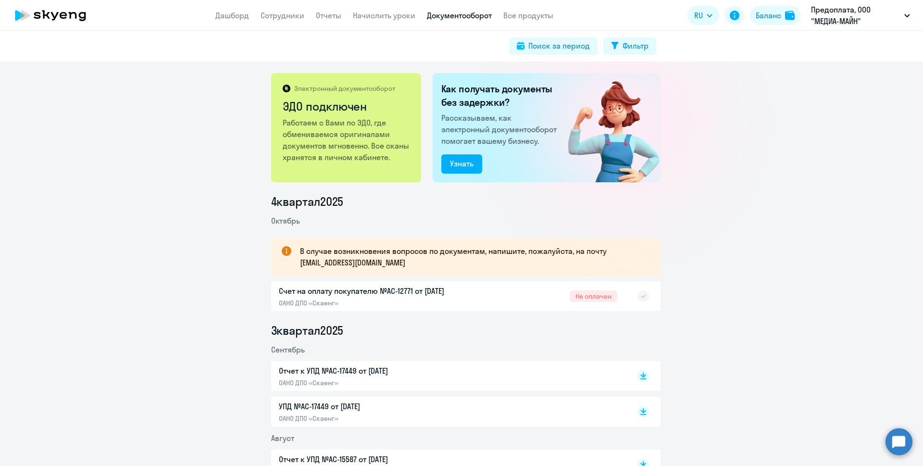
click at [397, 21] on app-menu-item-link "Начислить уроки" at bounding box center [384, 16] width 62 height 12
click at [399, 16] on link "Начислить уроки" at bounding box center [384, 16] width 62 height 10
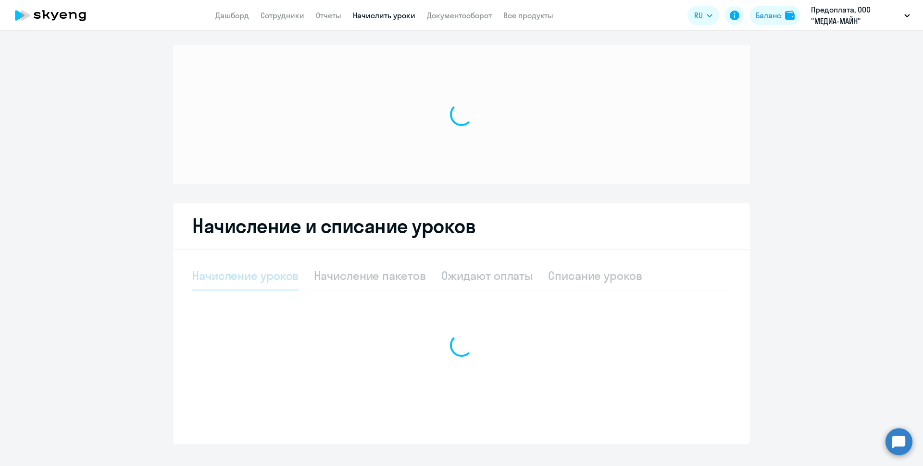
select select "10"
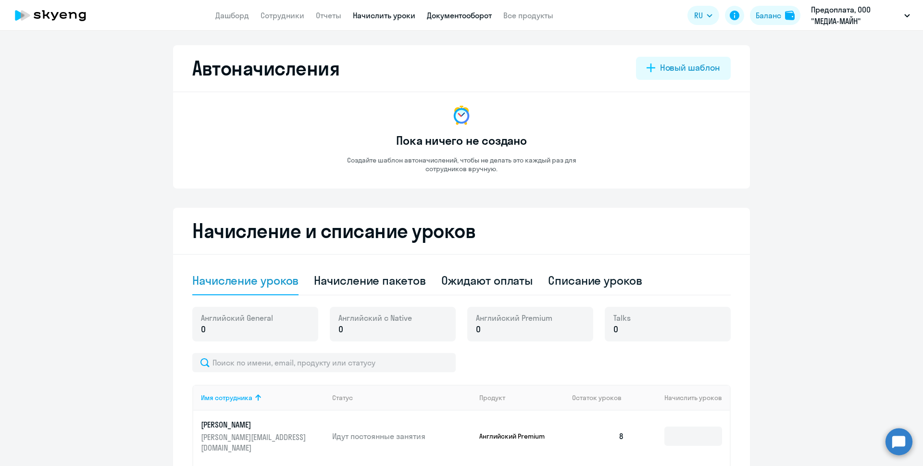
click at [437, 18] on link "Документооборот" at bounding box center [459, 16] width 65 height 10
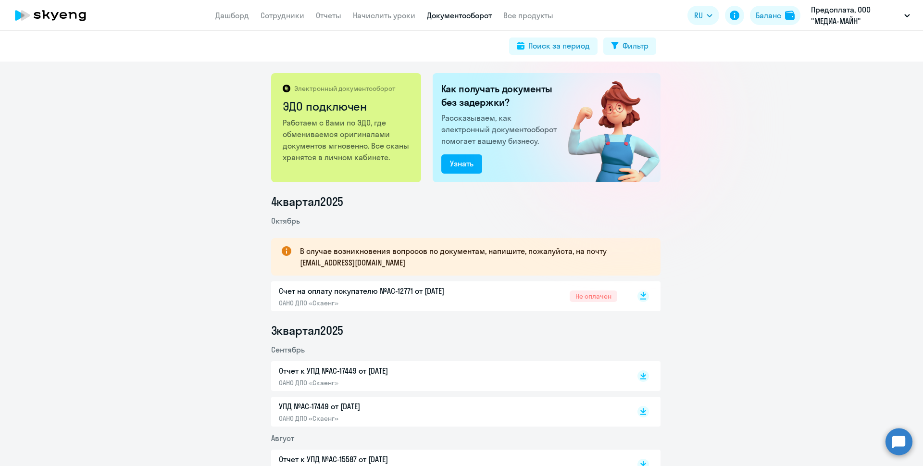
click at [640, 299] on icon at bounding box center [643, 299] width 6 height 1
